Goal: Information Seeking & Learning: Learn about a topic

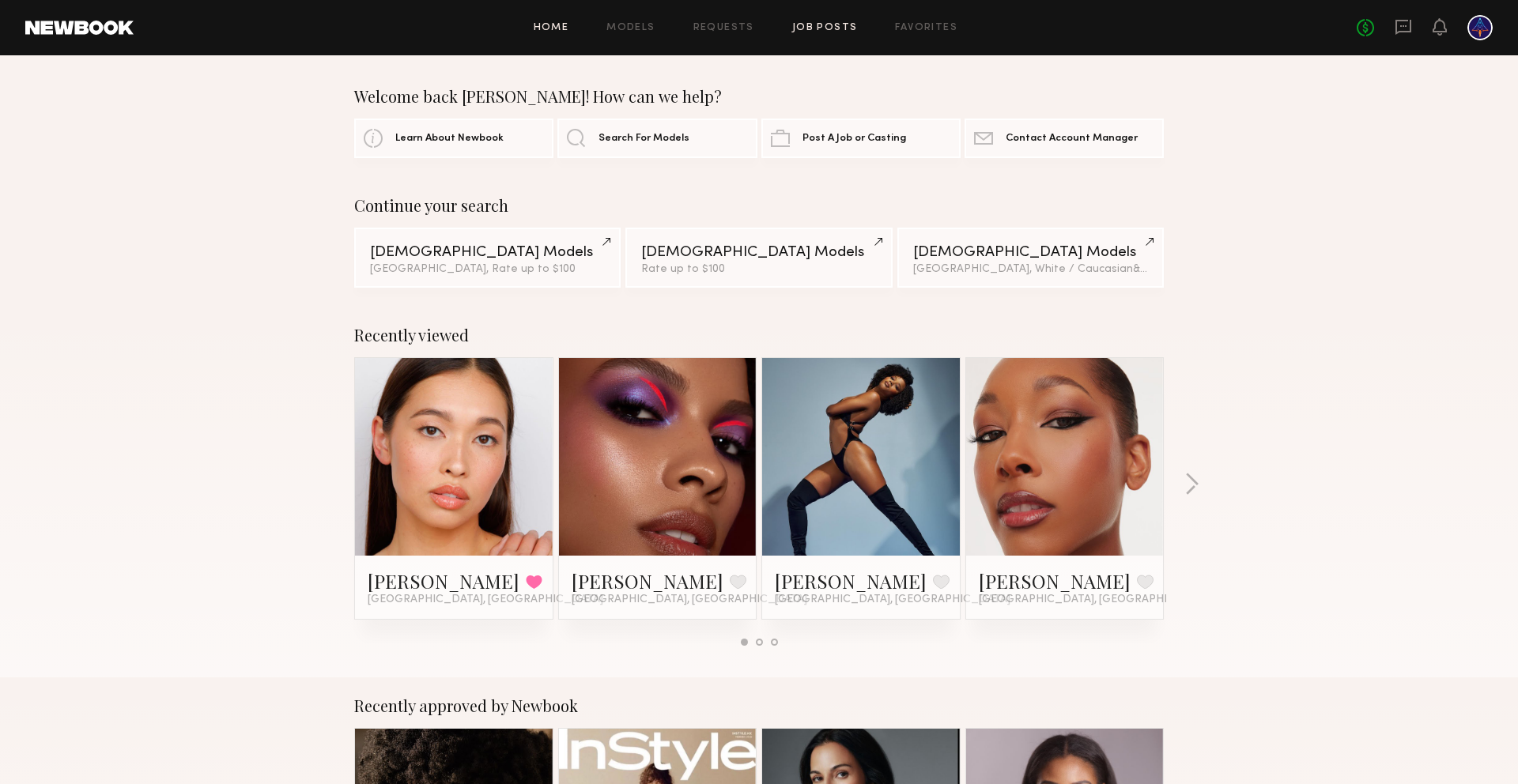
click at [828, 29] on link "Job Posts" at bounding box center [825, 28] width 66 height 11
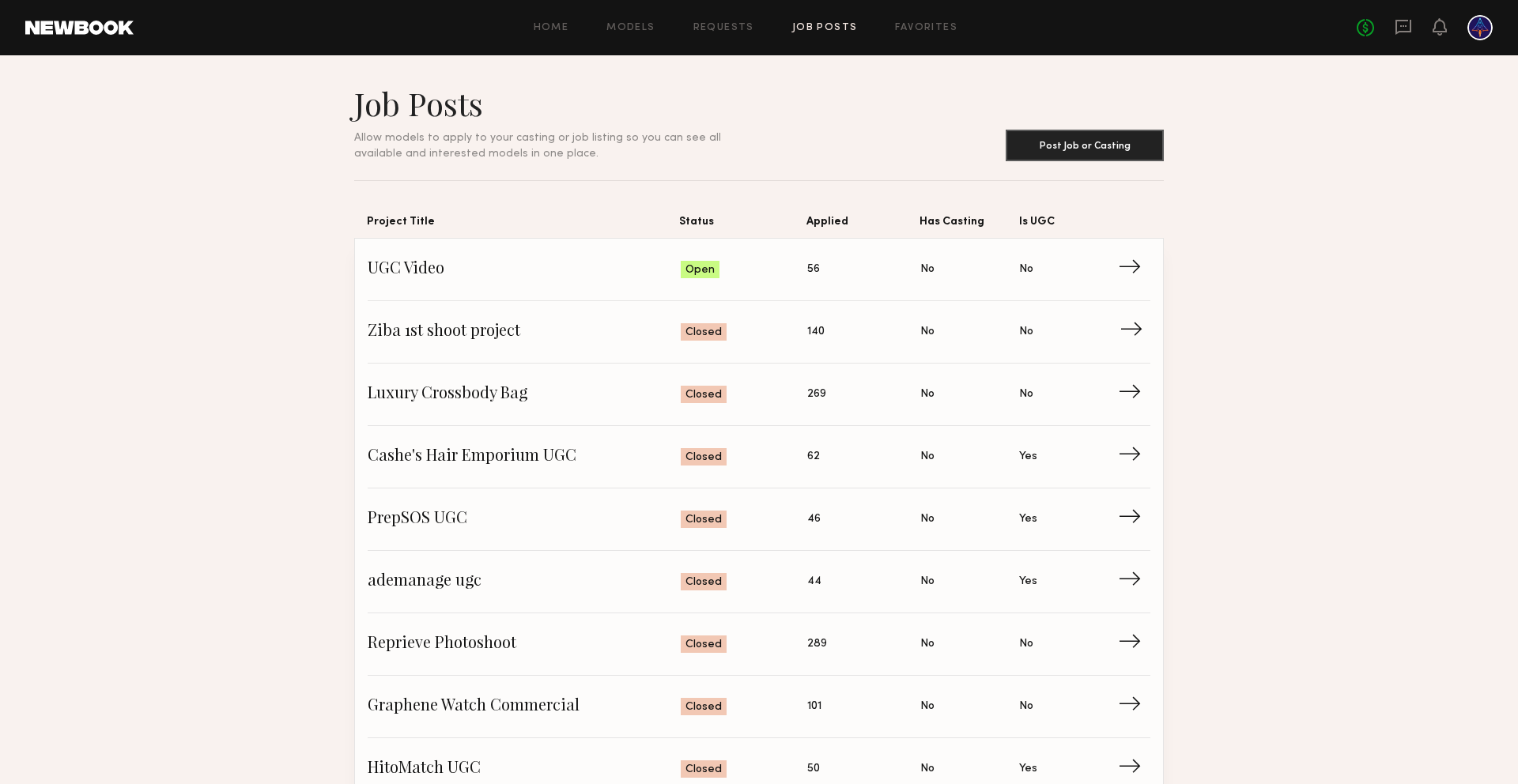
click at [430, 345] on link "Ziba 1st shoot project Status: Closed Applied: 140 Has Casting: No Is UGC: No →" at bounding box center [759, 333] width 783 height 63
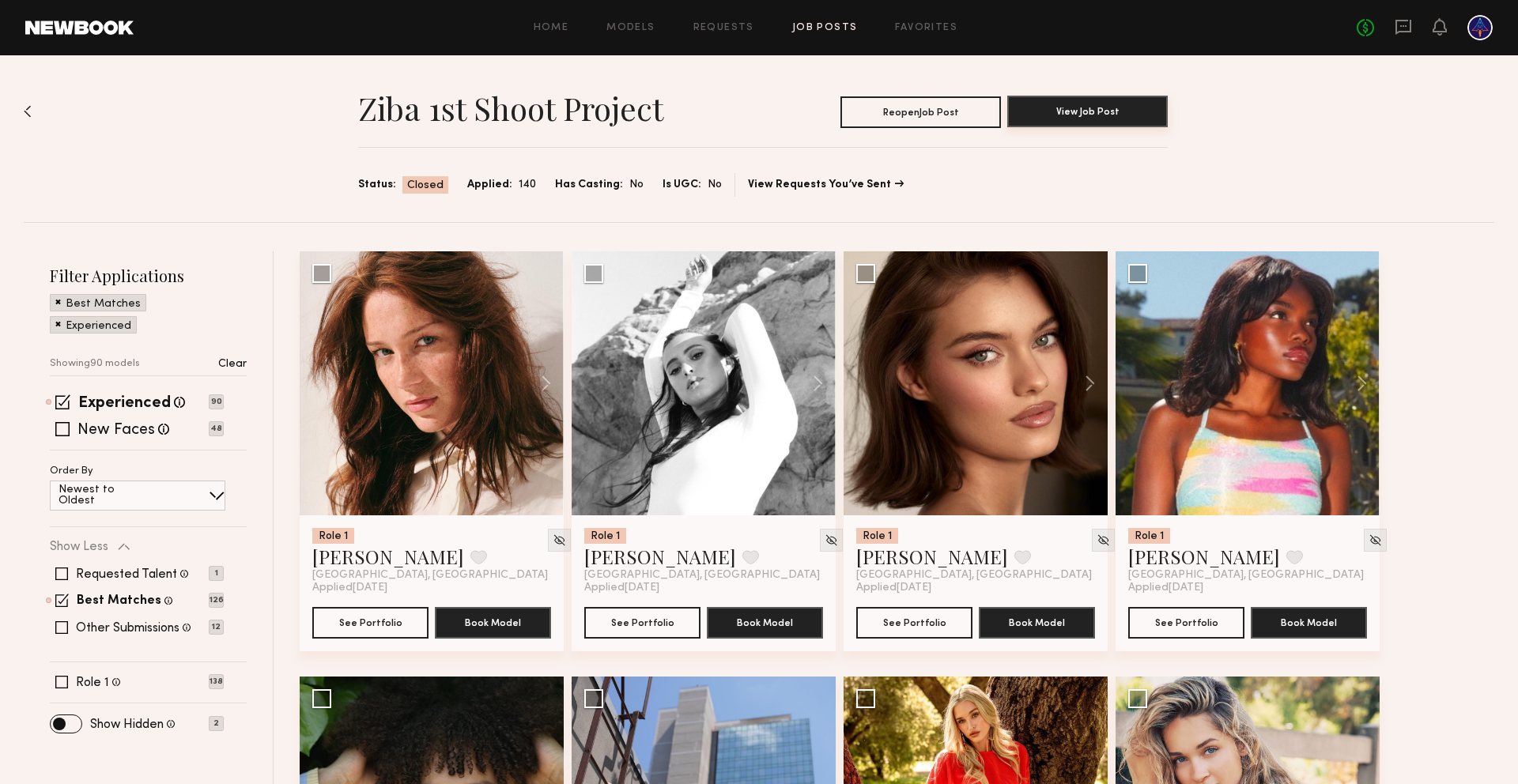
click at [1111, 115] on button "View Job Post" at bounding box center [1088, 111] width 161 height 32
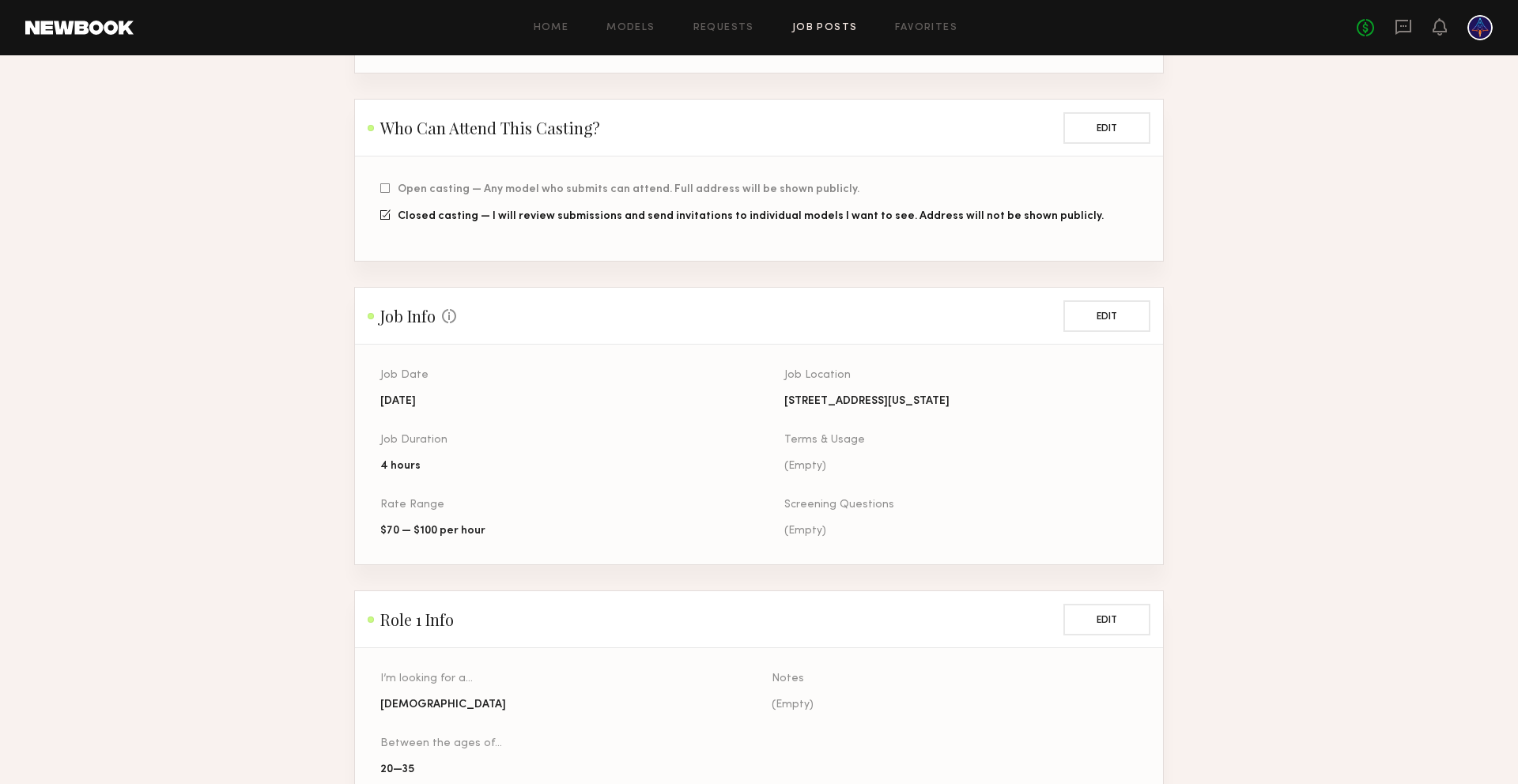
scroll to position [354, 0]
click at [557, 30] on link "Home" at bounding box center [551, 28] width 36 height 11
